Goal: Task Accomplishment & Management: Manage account settings

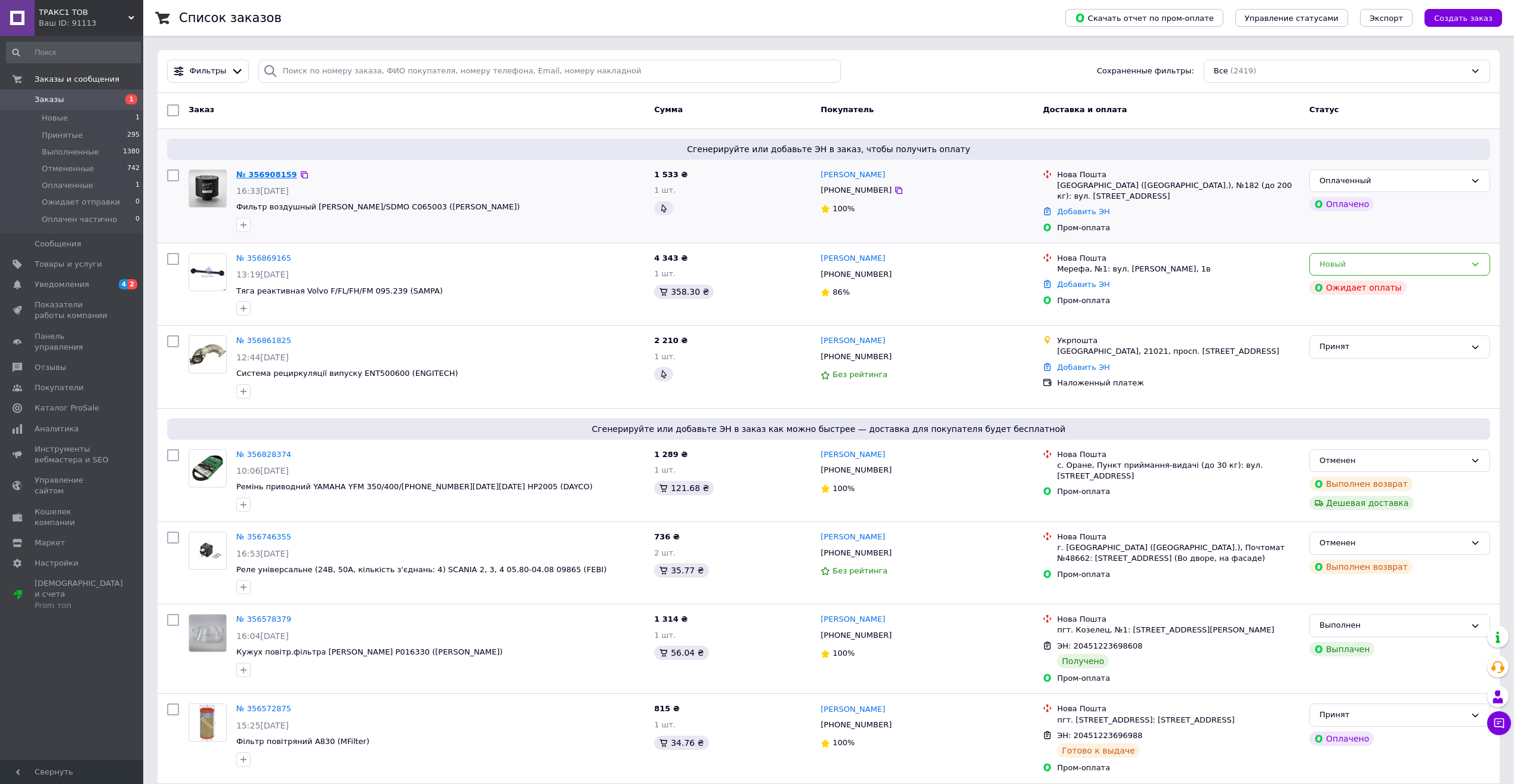
click at [261, 177] on link "№ 356908159" at bounding box center [266, 174] width 61 height 9
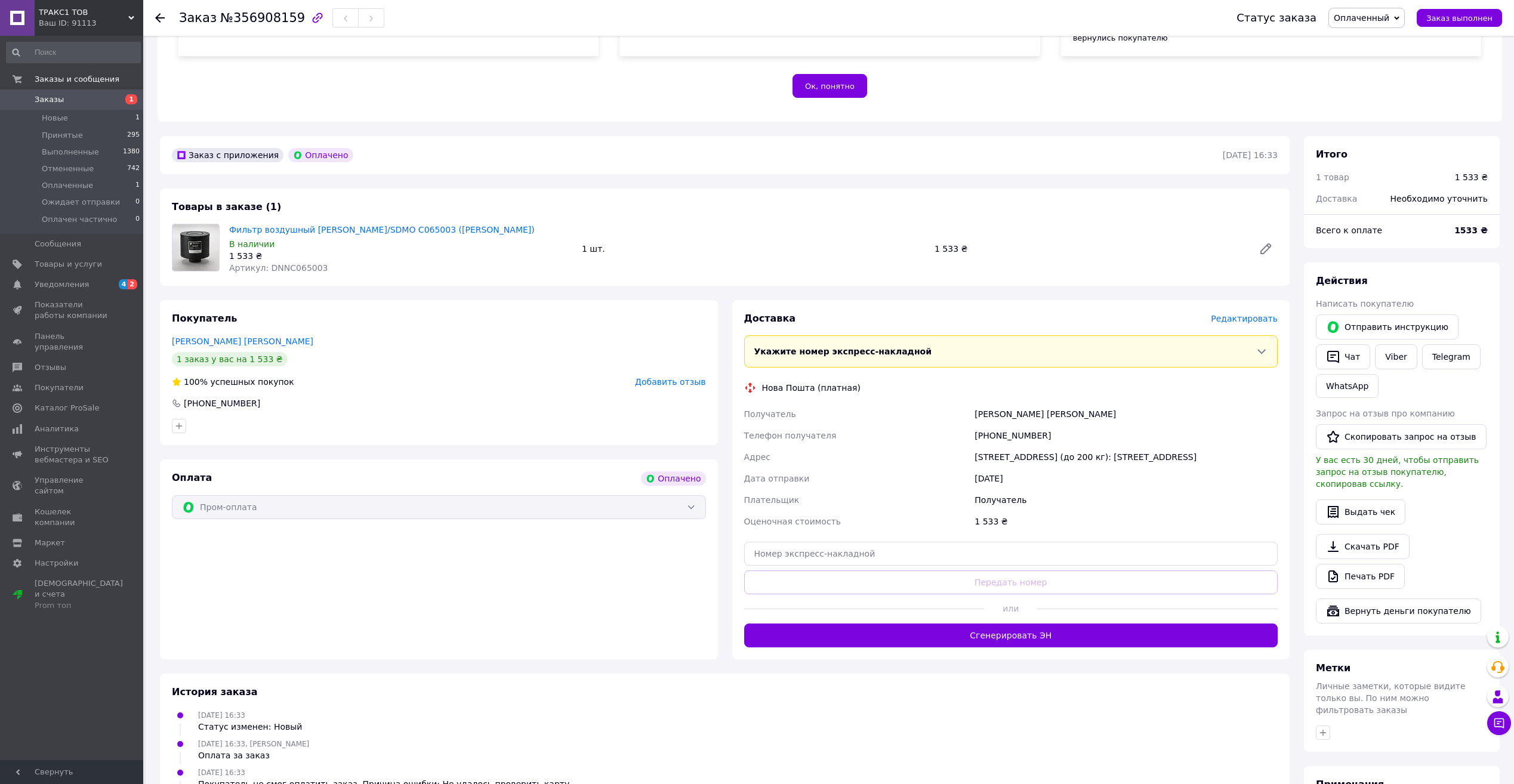
scroll to position [239, 0]
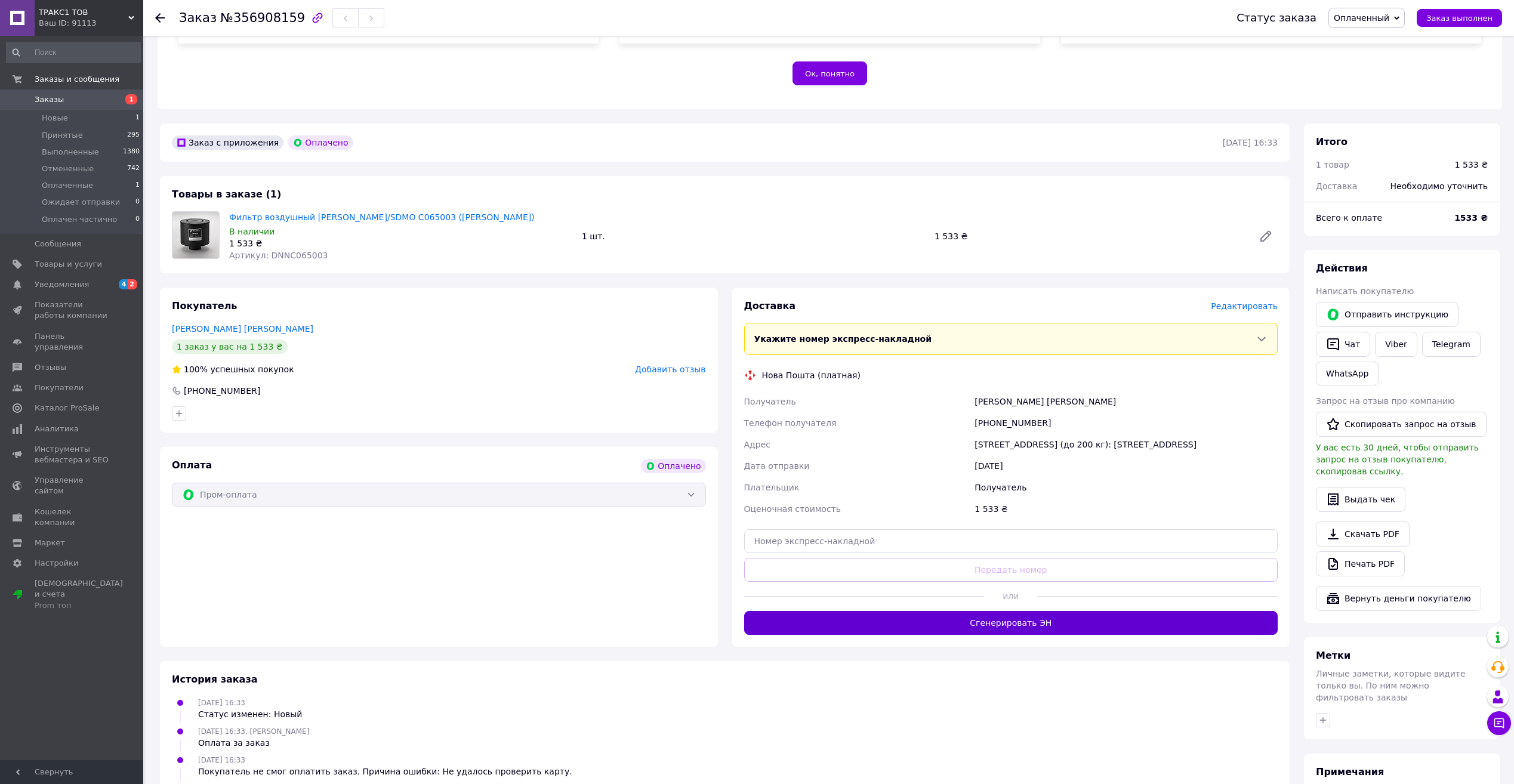
click at [1028, 611] on button "Сгенерировать ЭН" at bounding box center [1011, 622] width 534 height 24
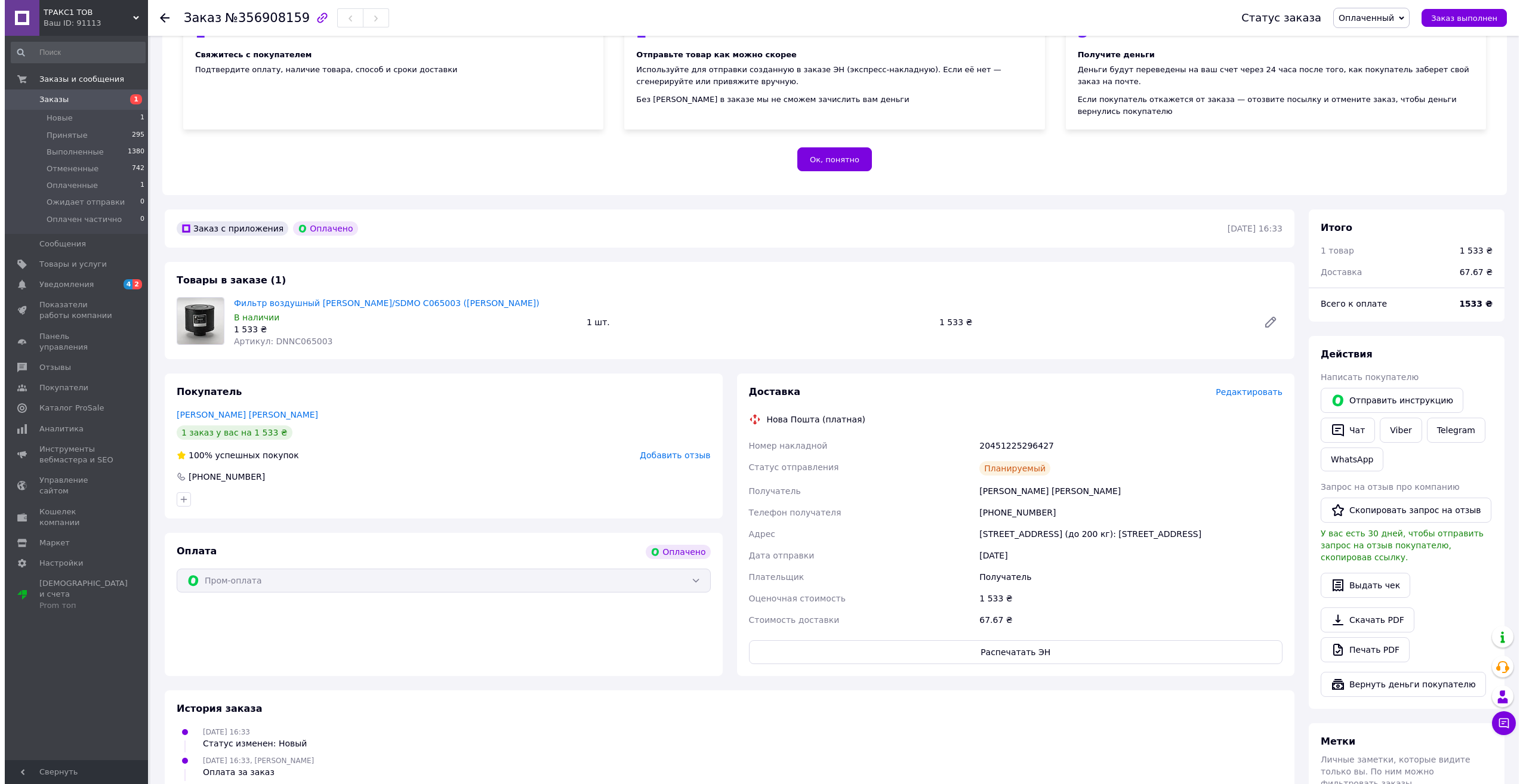
scroll to position [0, 0]
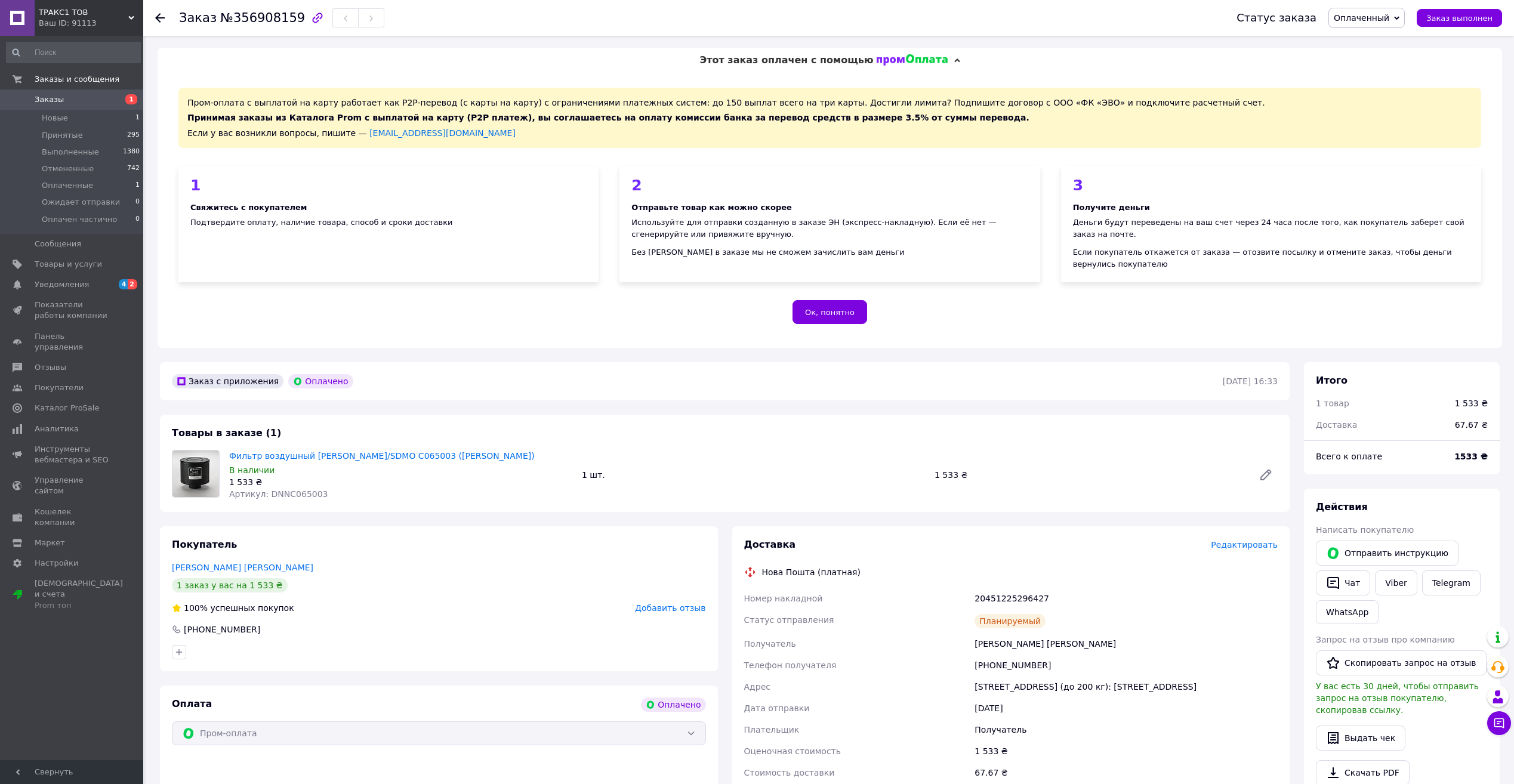
click at [159, 18] on use at bounding box center [160, 18] width 10 height 10
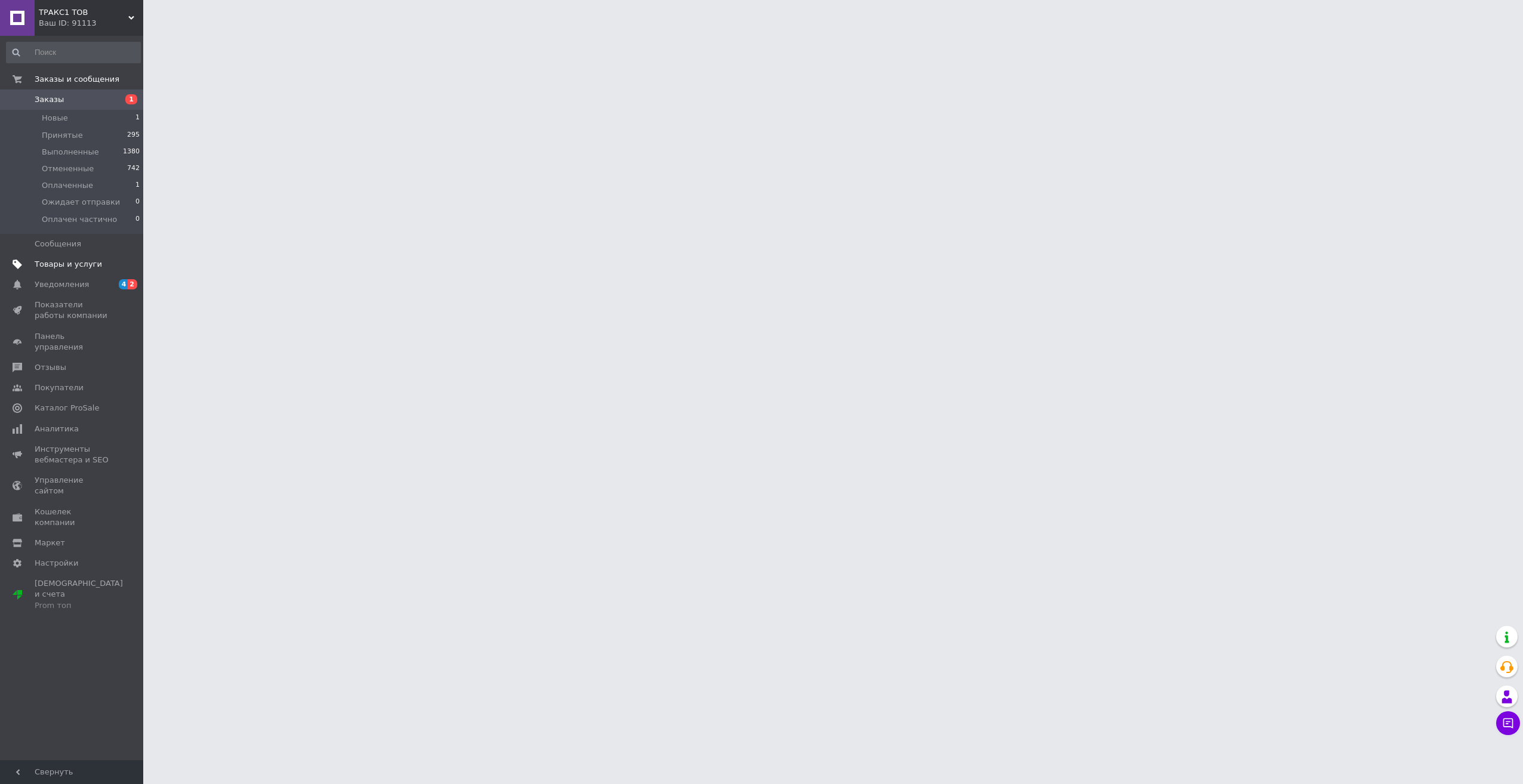
click at [58, 260] on span "Товары и услуги" at bounding box center [68, 264] width 67 height 11
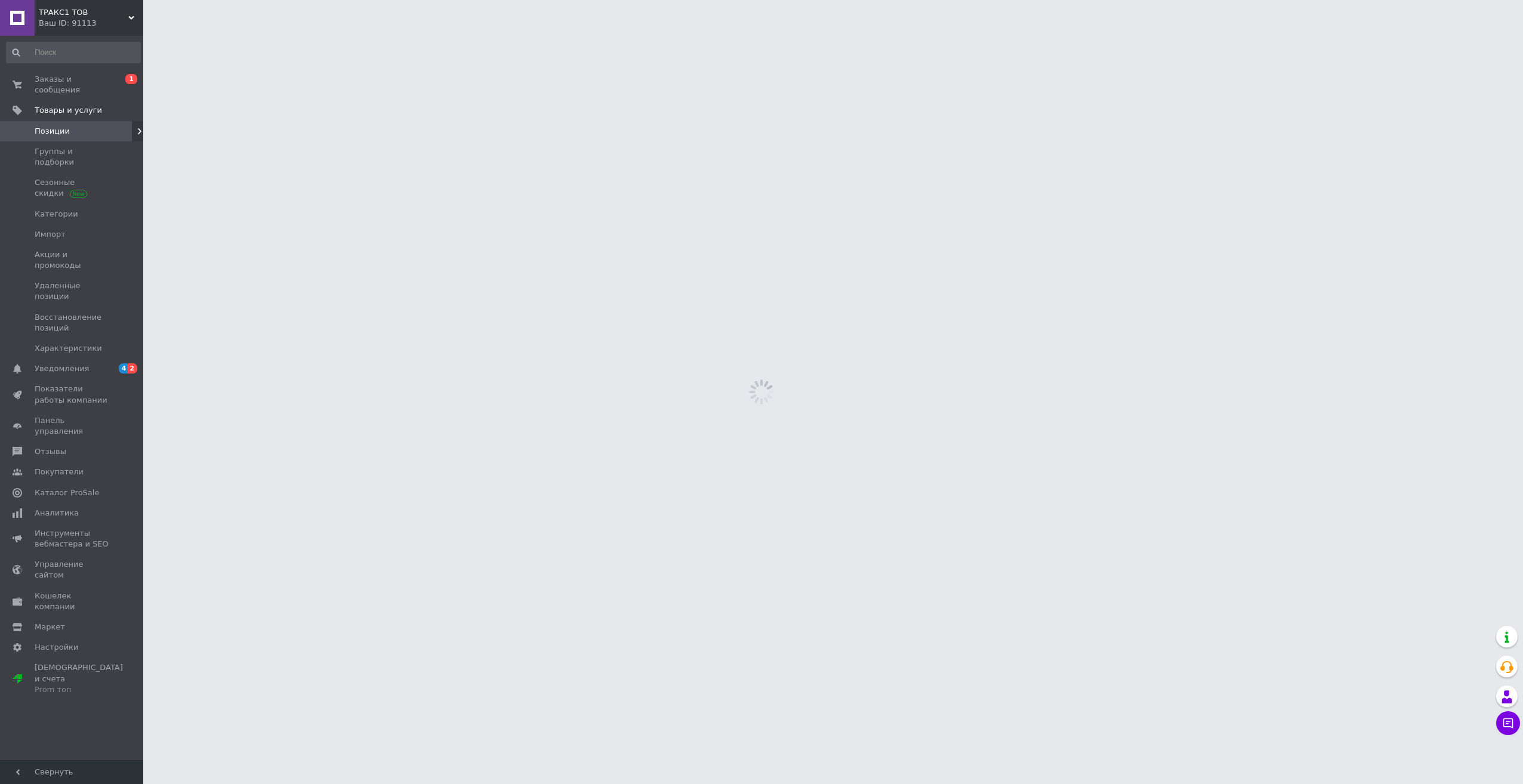
click at [70, 126] on span "Позиции" at bounding box center [72, 131] width 75 height 11
click at [55, 80] on span "Заказы и сообщения" at bounding box center [72, 85] width 75 height 22
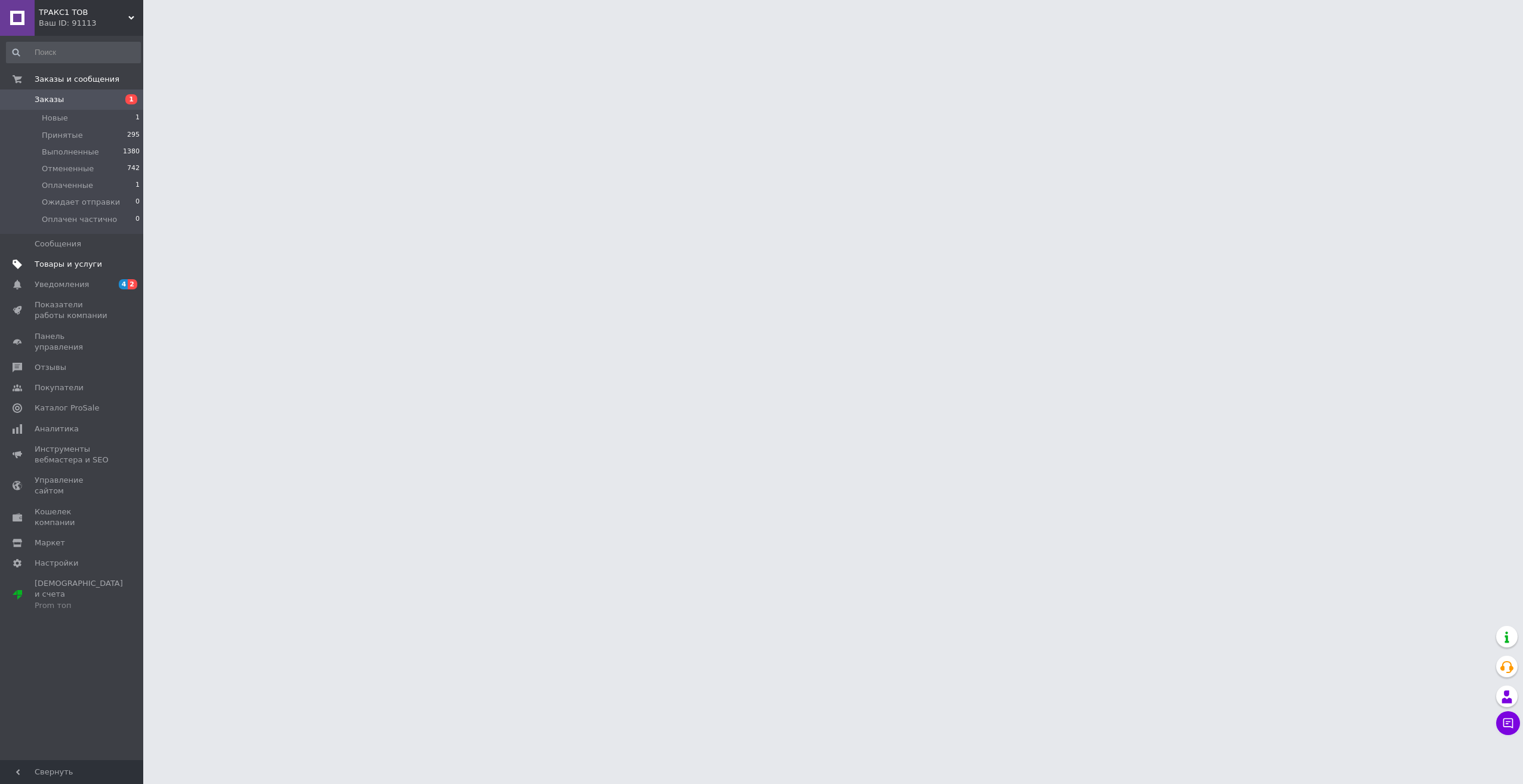
click at [53, 264] on span "Товары и услуги" at bounding box center [68, 264] width 67 height 11
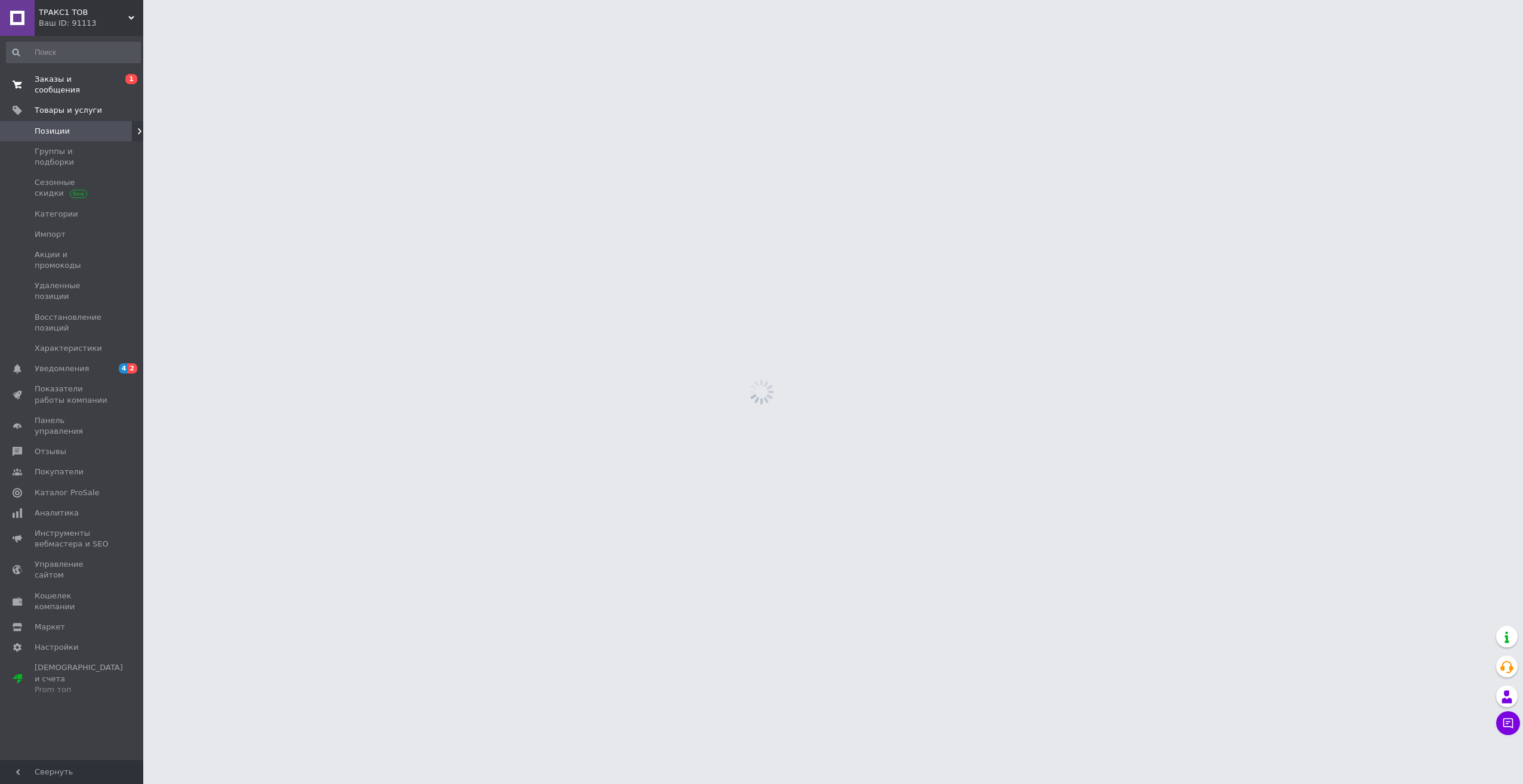
click at [67, 81] on span "Заказы и сообщения" at bounding box center [72, 85] width 75 height 22
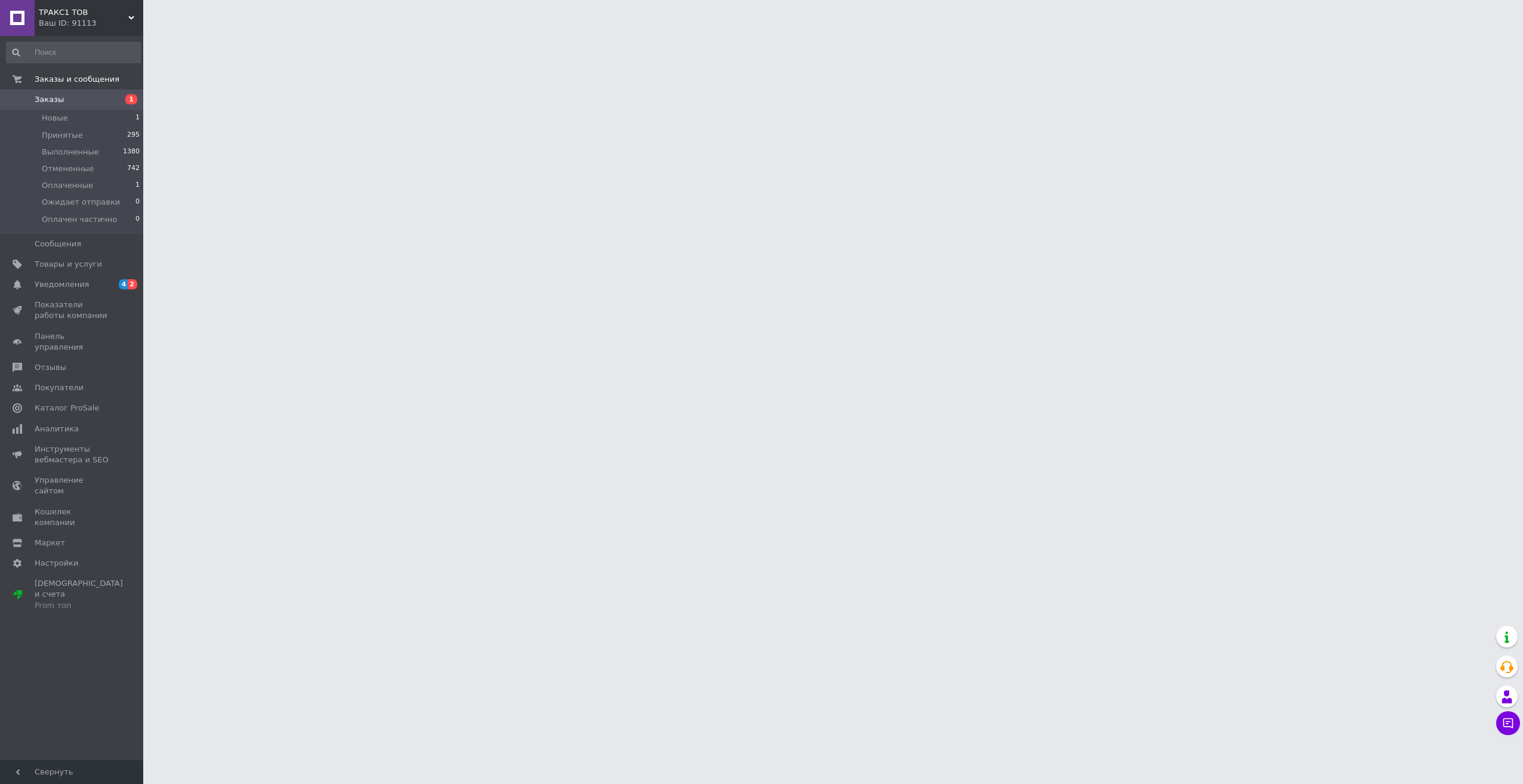
click at [61, 98] on span "Заказы" at bounding box center [72, 99] width 75 height 11
click at [54, 120] on span "Новые" at bounding box center [55, 118] width 27 height 11
